Goal: Information Seeking & Learning: Check status

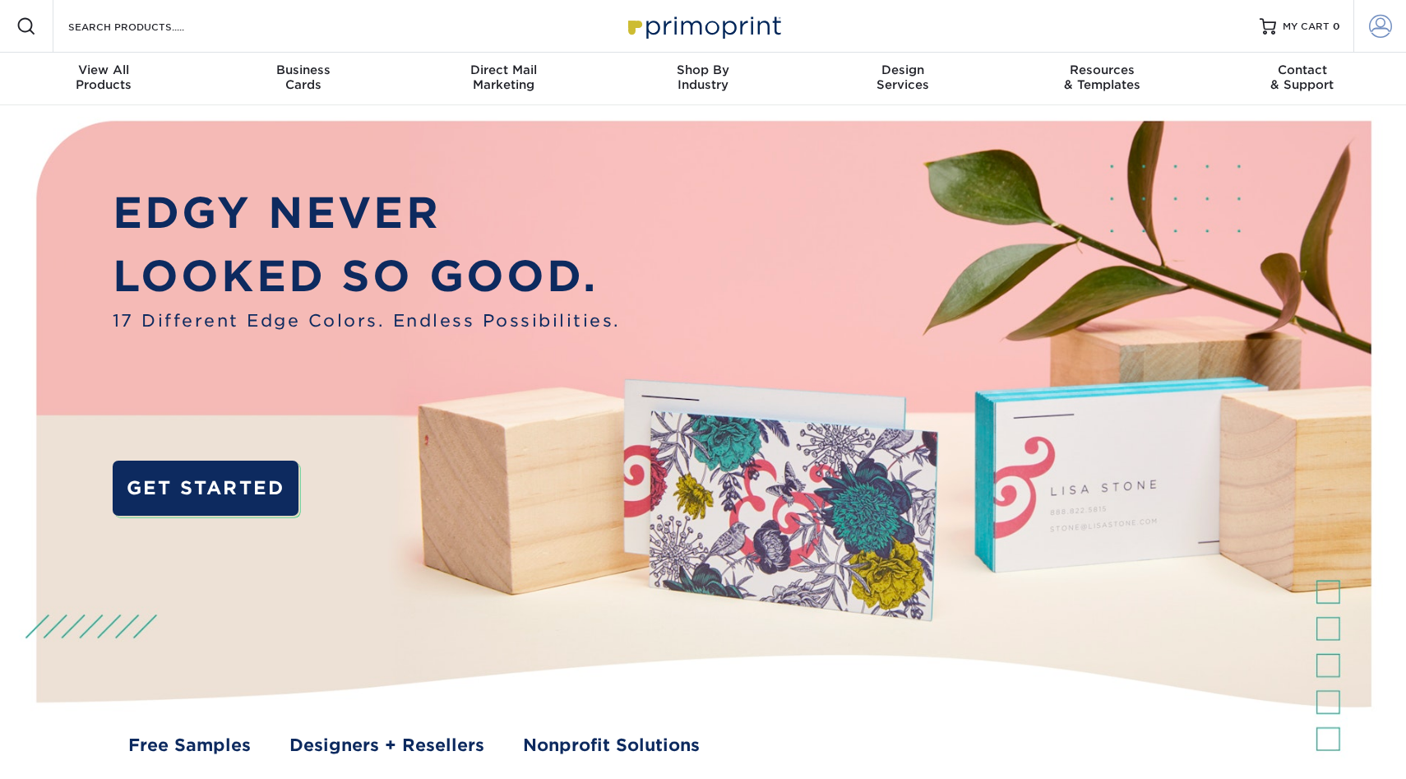
type input "mnldesigns831@gmai.com"
click at [1397, 12] on link "Account" at bounding box center [1380, 26] width 53 height 53
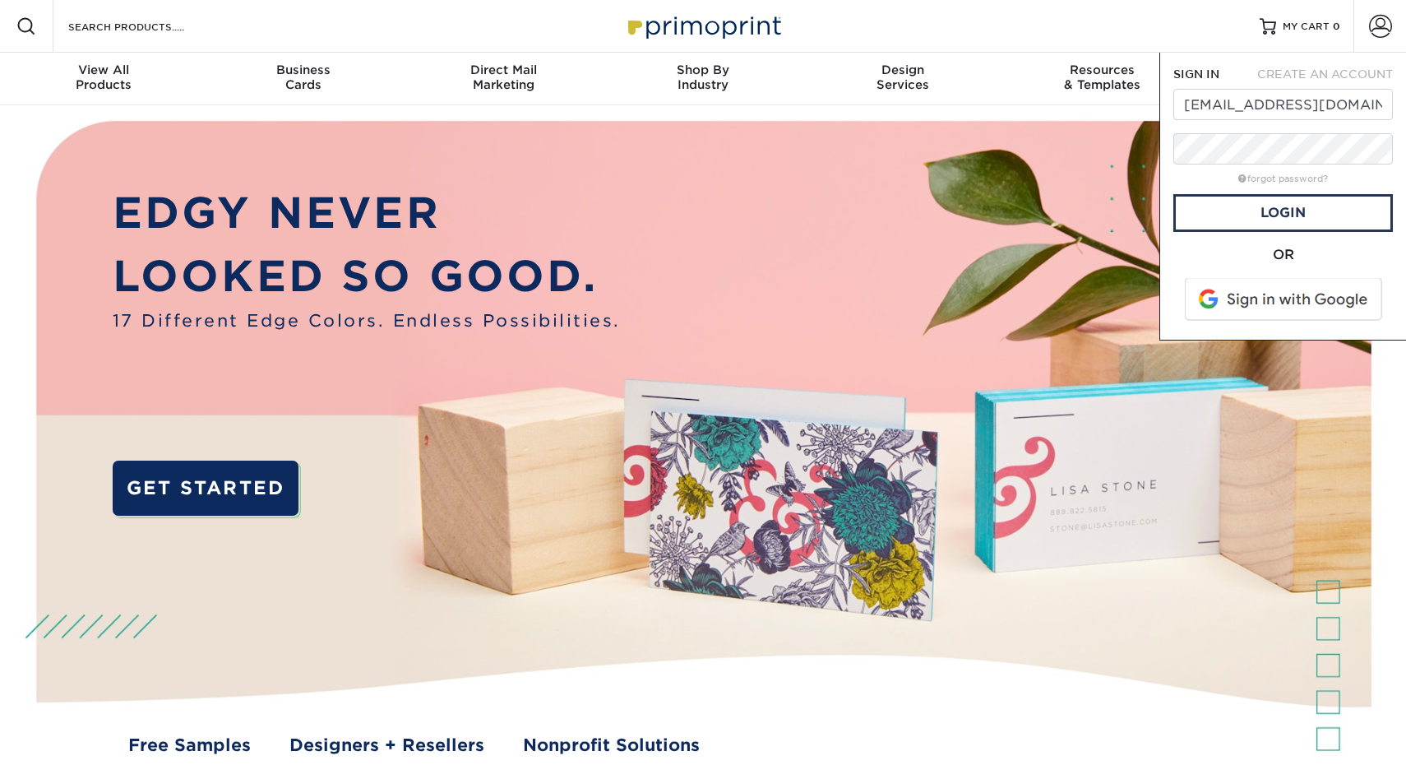
click at [1247, 305] on span at bounding box center [1285, 299] width 210 height 43
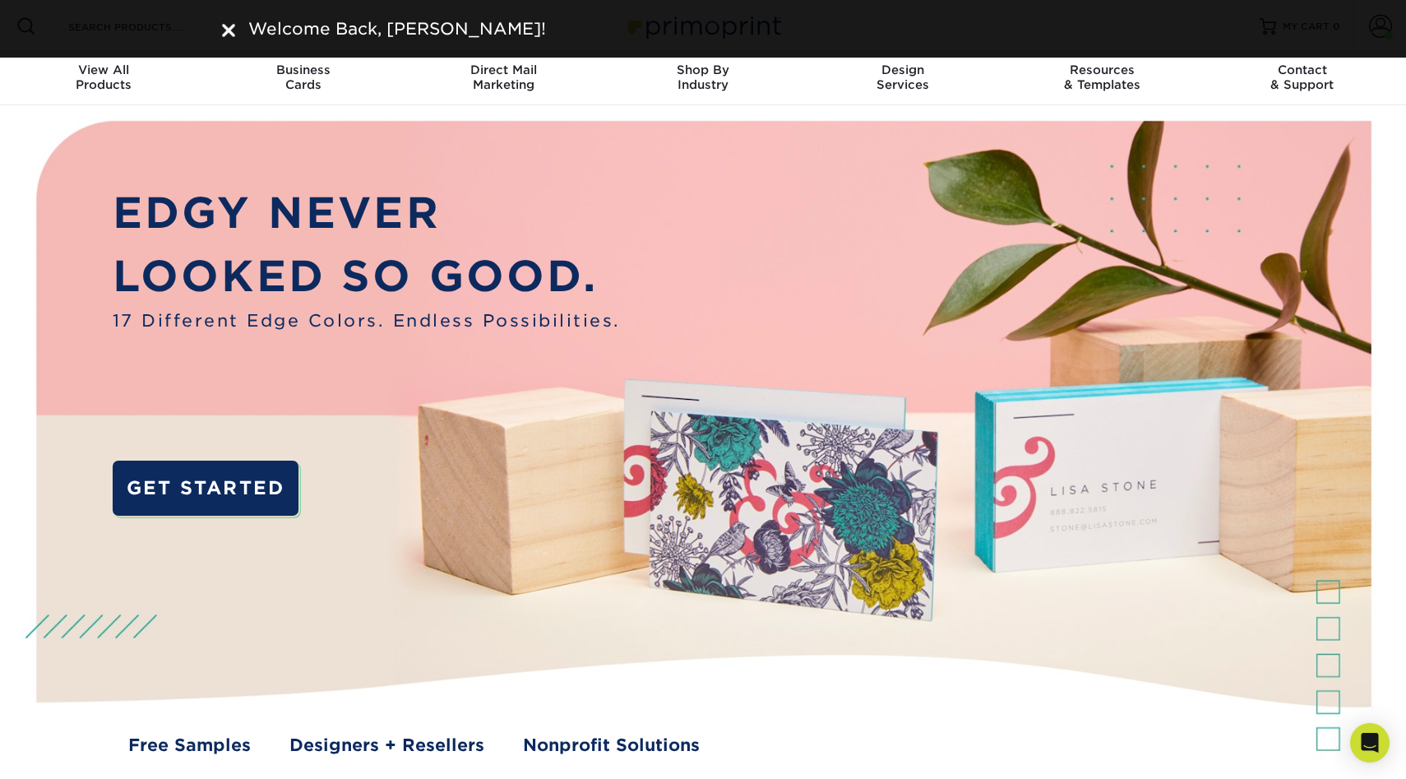
click at [229, 29] on img at bounding box center [228, 30] width 13 height 13
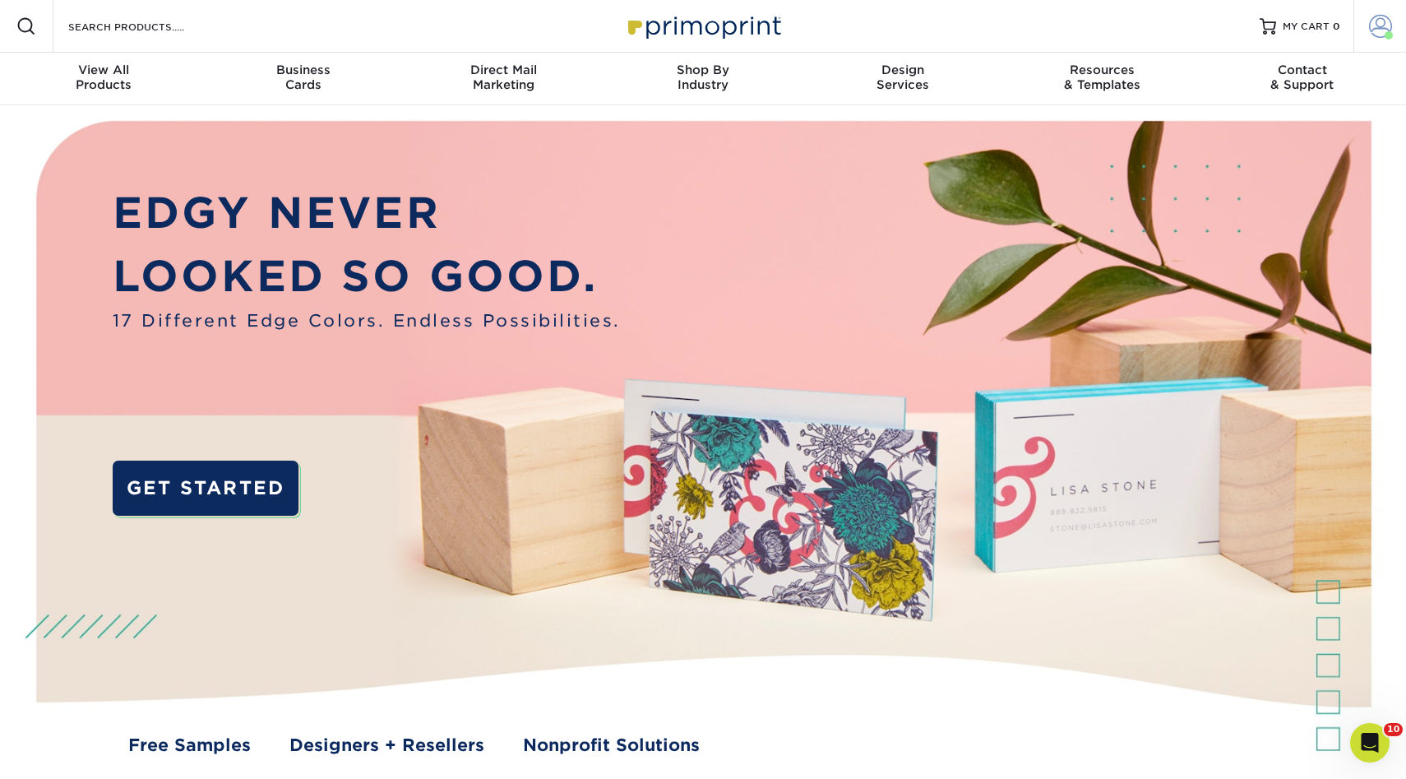
click at [1394, 39] on link "Account" at bounding box center [1380, 26] width 53 height 53
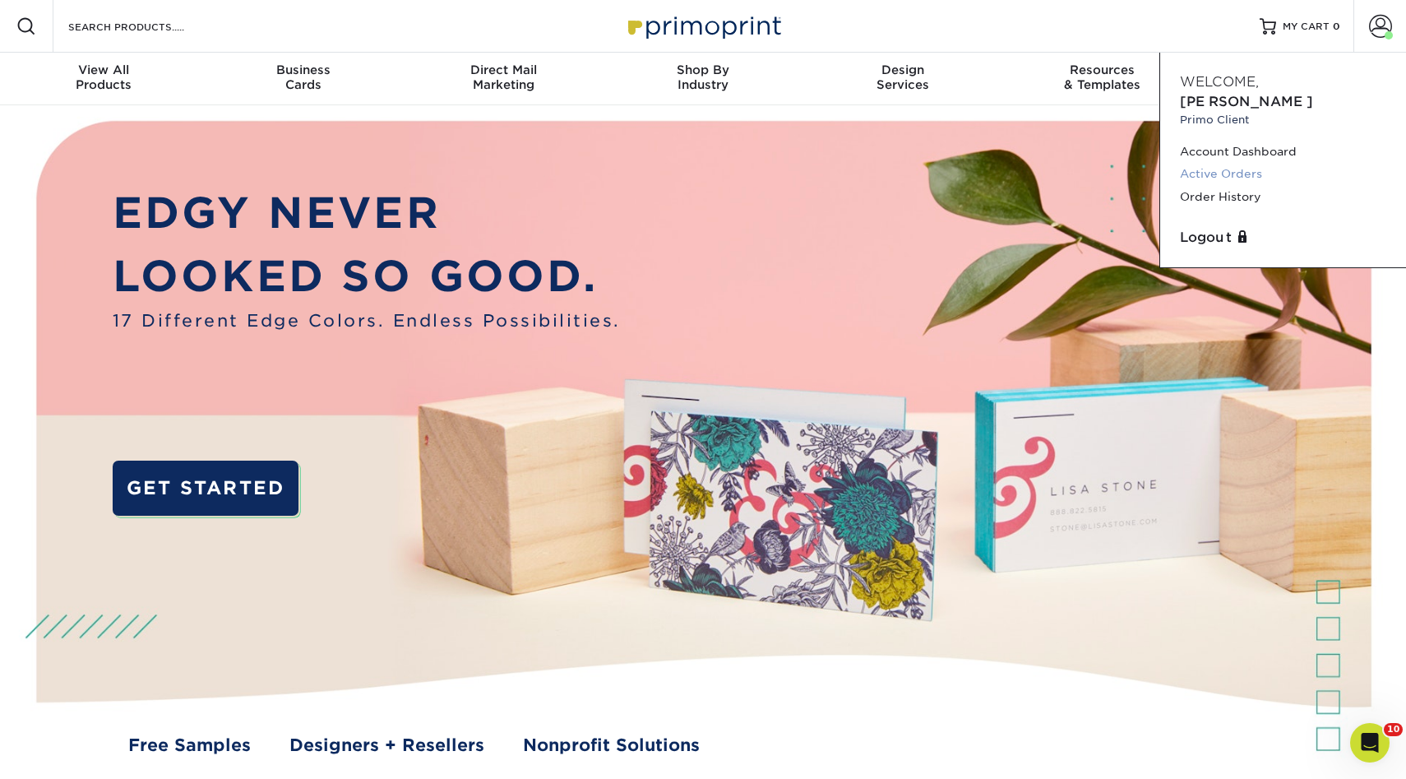
click at [1251, 163] on link "Active Orders" at bounding box center [1283, 174] width 206 height 22
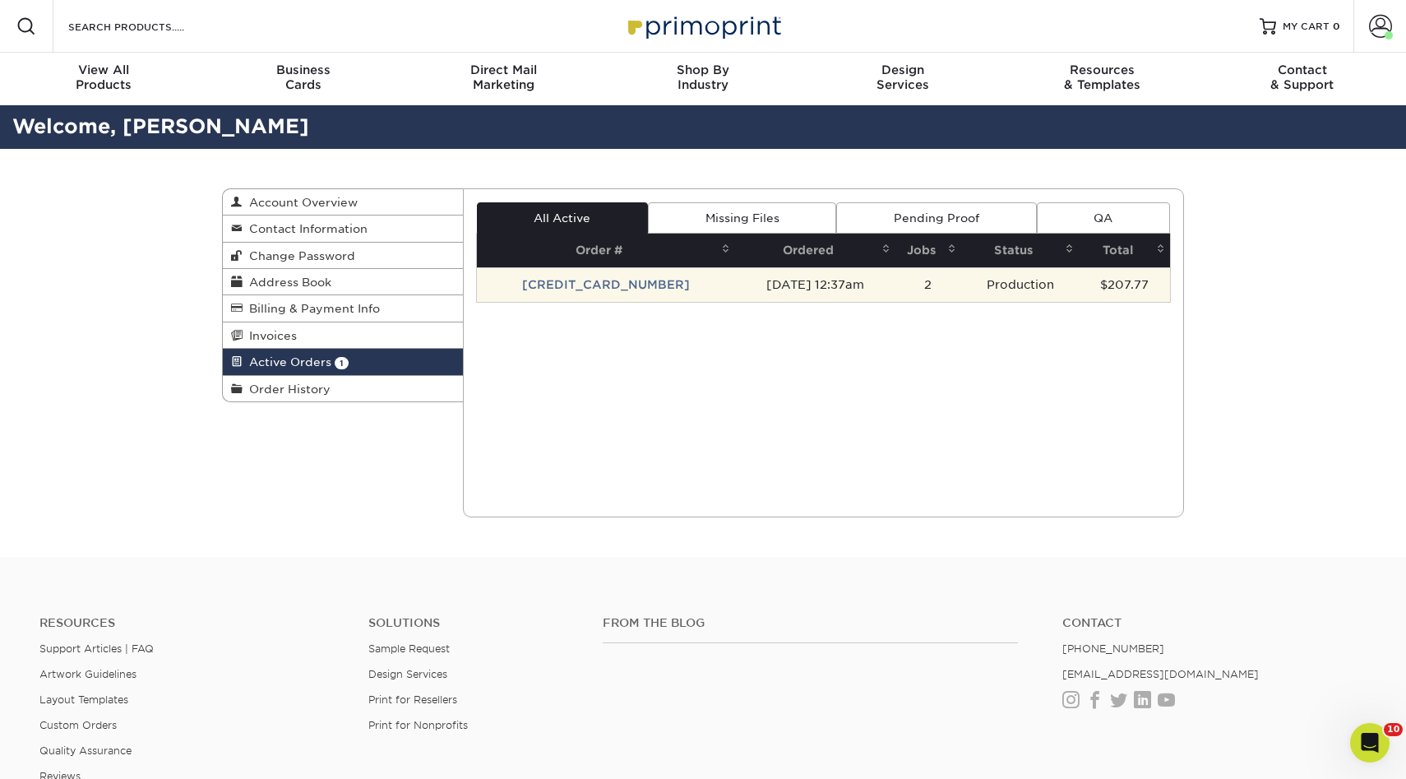
click at [581, 288] on td "[CREDIT_CARD_NUMBER]" at bounding box center [606, 284] width 258 height 35
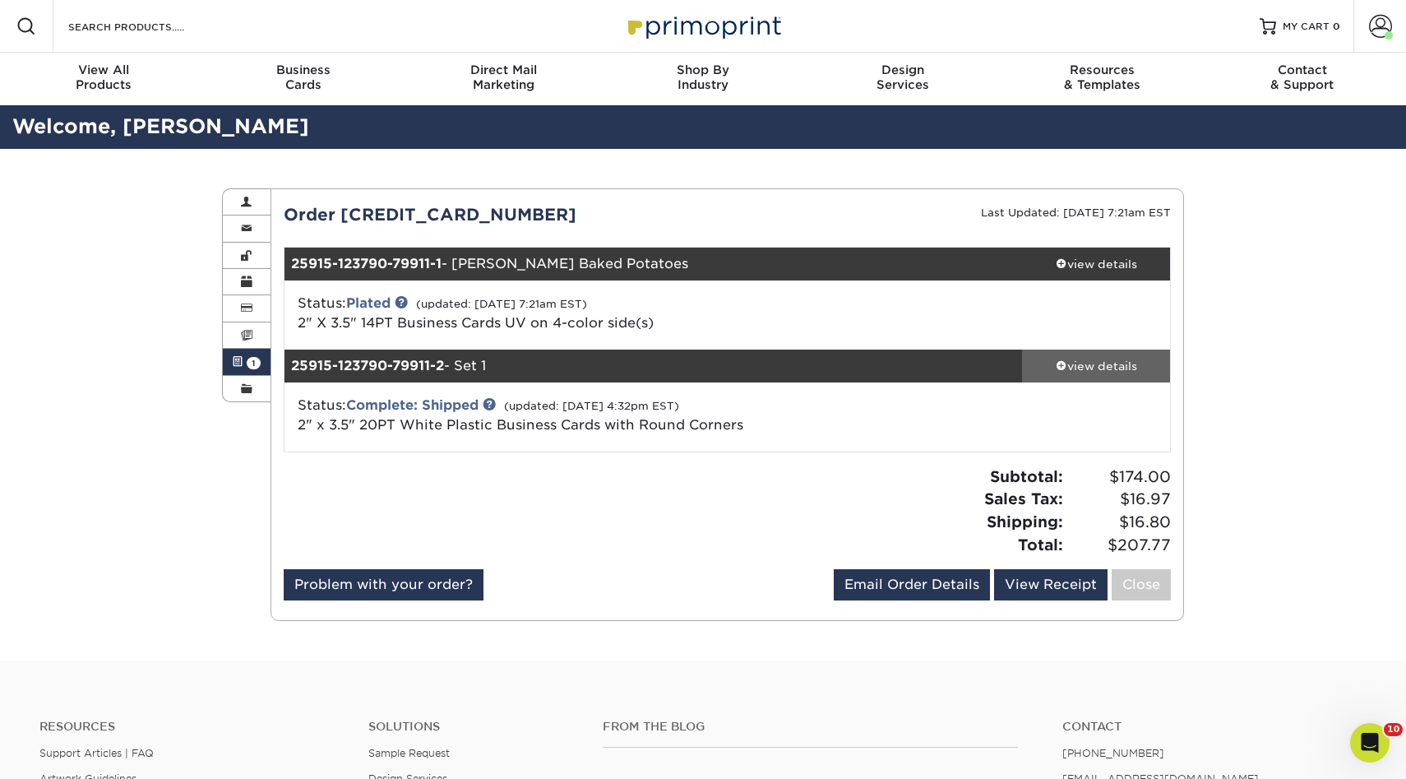
click at [1056, 355] on link "view details" at bounding box center [1096, 366] width 148 height 33
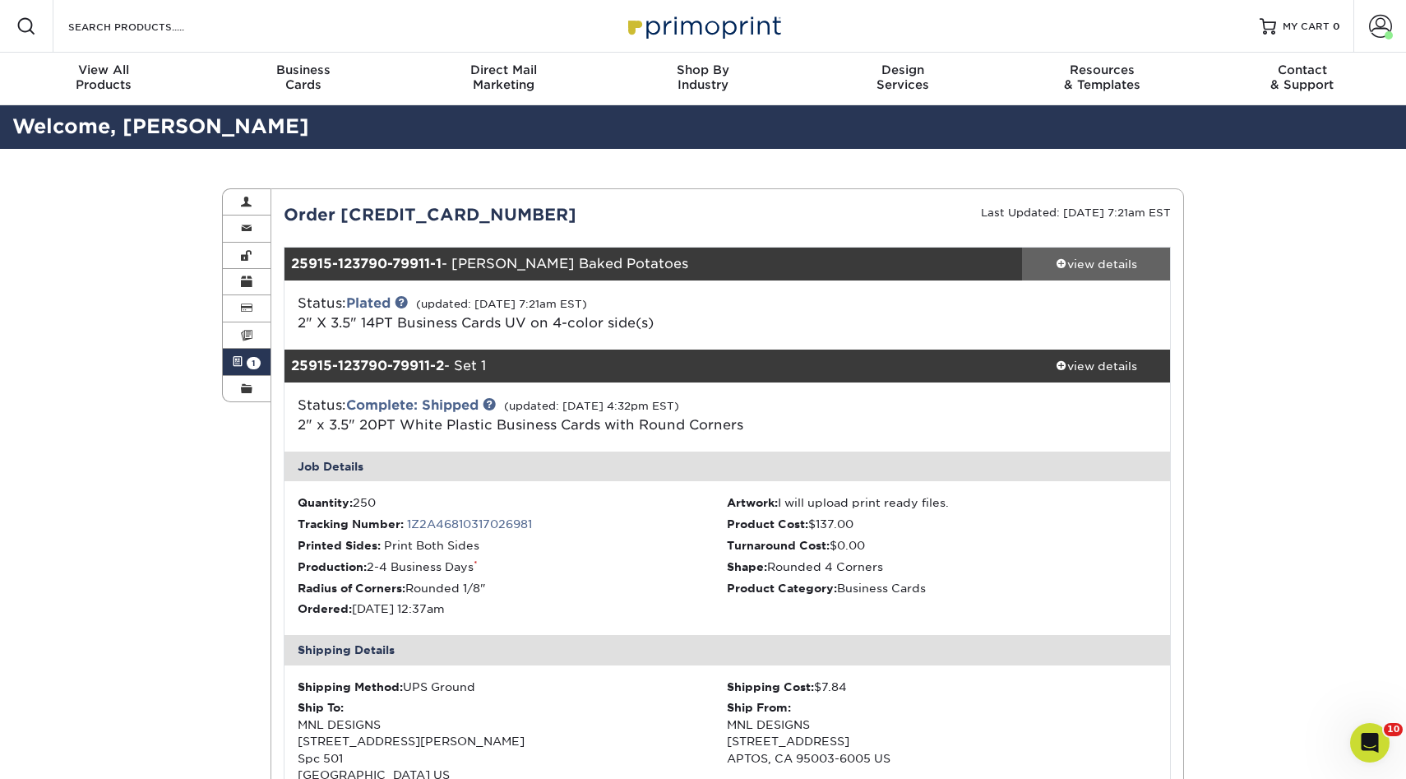
click at [1076, 254] on link "view details" at bounding box center [1096, 264] width 148 height 33
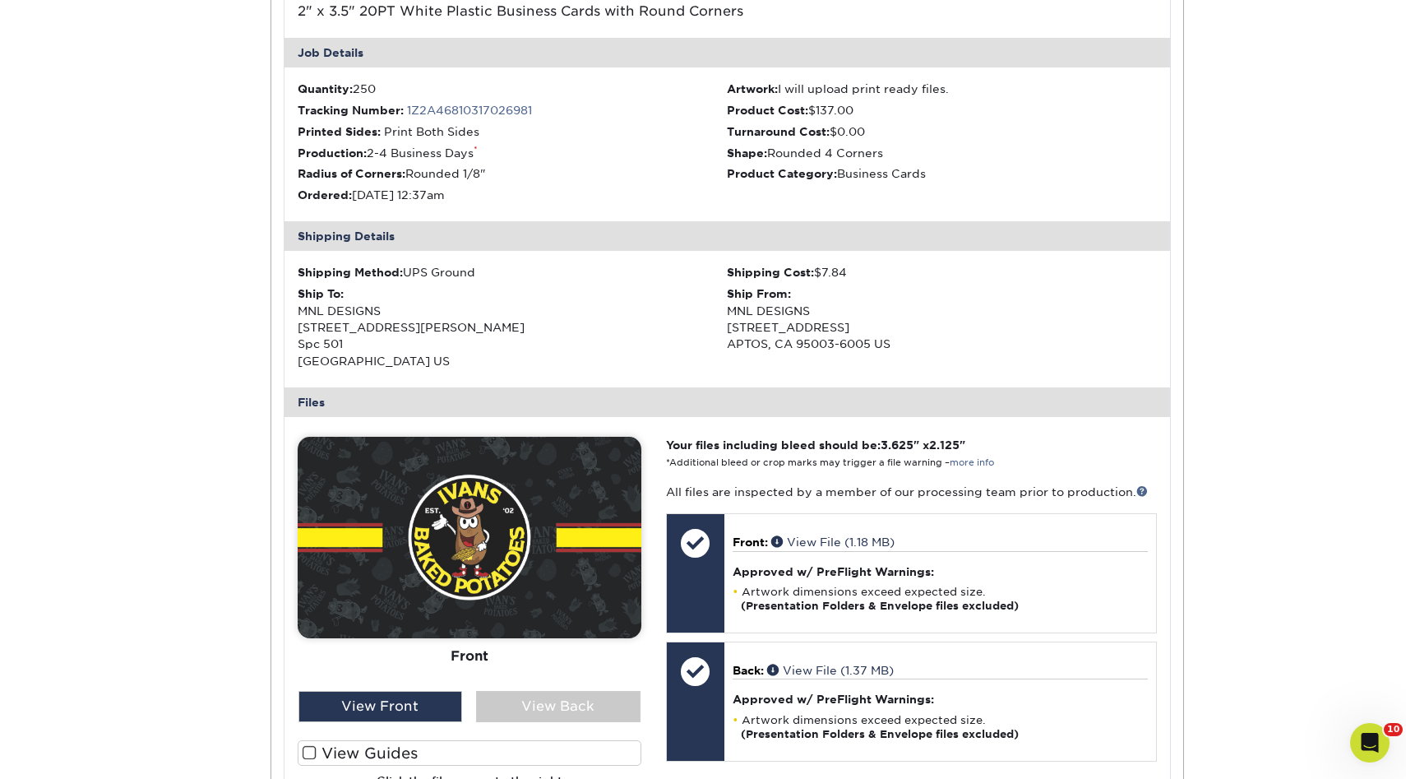
scroll to position [1144, 0]
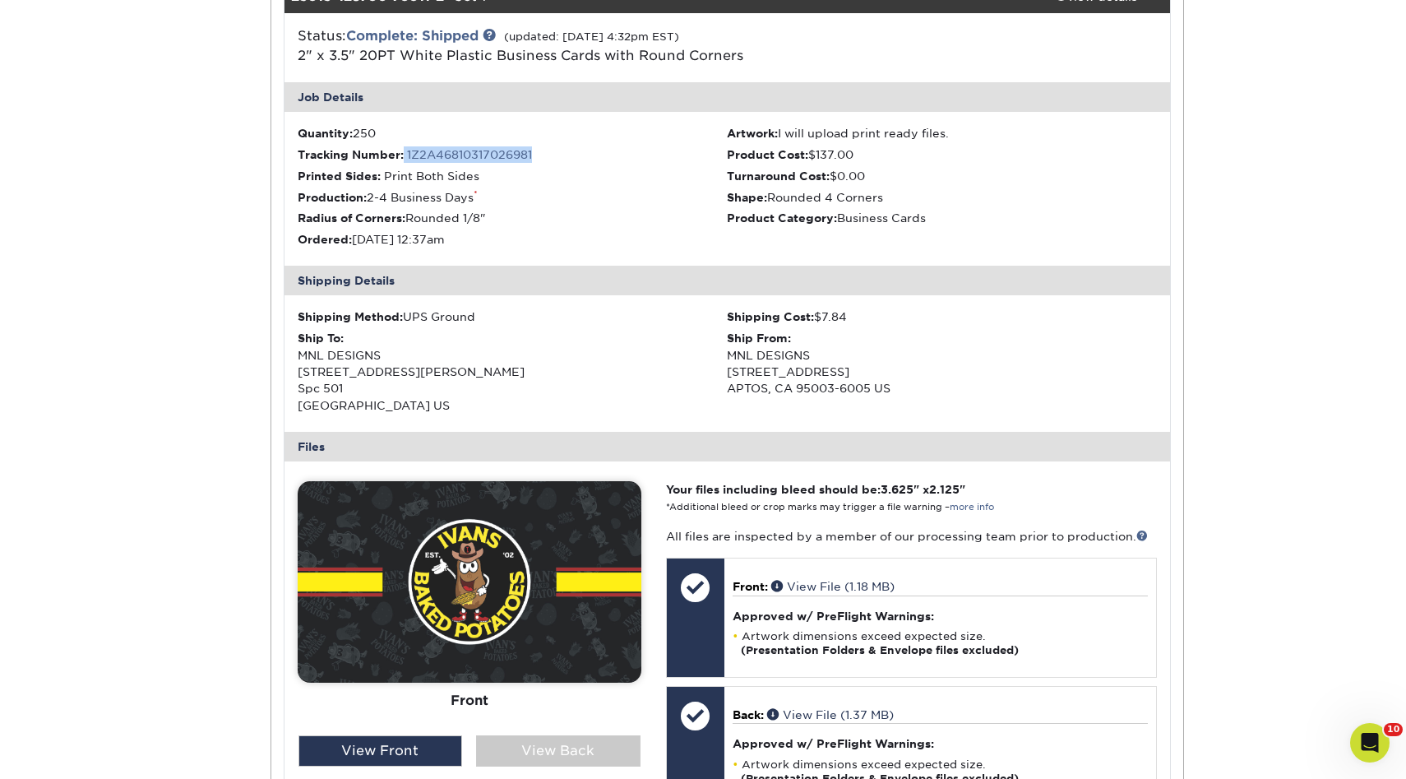
drag, startPoint x: 557, startPoint y: 154, endPoint x: 405, endPoint y: 154, distance: 152.2
click at [405, 154] on li "Tracking Number: 1Z2A46810317026981" at bounding box center [513, 154] width 430 height 16
copy li "1Z2A46810317026981"
